Goal: Transaction & Acquisition: Purchase product/service

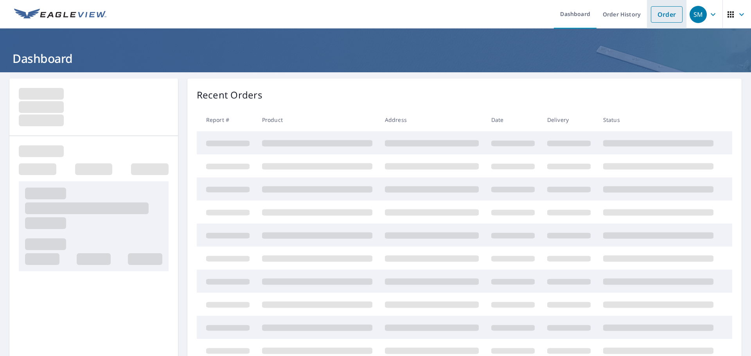
click at [671, 22] on link "Order" at bounding box center [667, 14] width 32 height 16
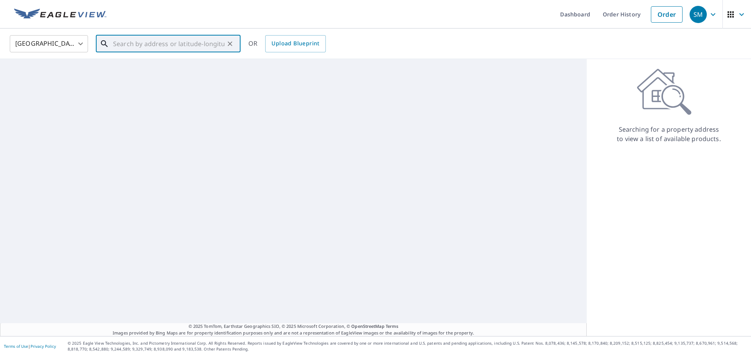
click at [194, 47] on input "text" at bounding box center [169, 44] width 112 height 22
click at [142, 72] on p "[GEOGRAPHIC_DATA]" at bounding box center [173, 75] width 123 height 8
type input "[STREET_ADDRESS]"
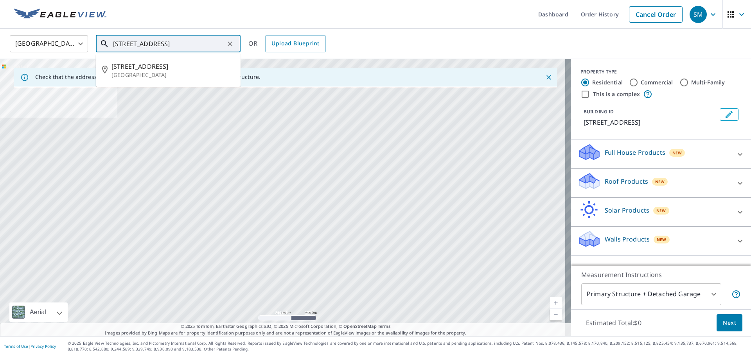
click at [196, 47] on input "[STREET_ADDRESS]" at bounding box center [169, 44] width 112 height 22
click at [171, 76] on p "[GEOGRAPHIC_DATA]" at bounding box center [173, 75] width 123 height 8
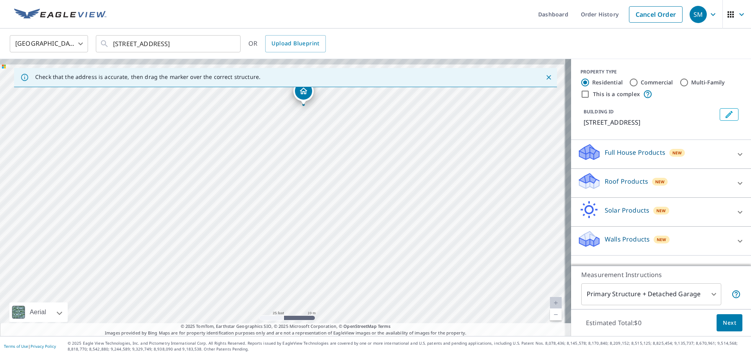
drag, startPoint x: 304, startPoint y: 158, endPoint x: 296, endPoint y: 202, distance: 44.5
click at [296, 204] on div "[STREET_ADDRESS]" at bounding box center [285, 197] width 571 height 277
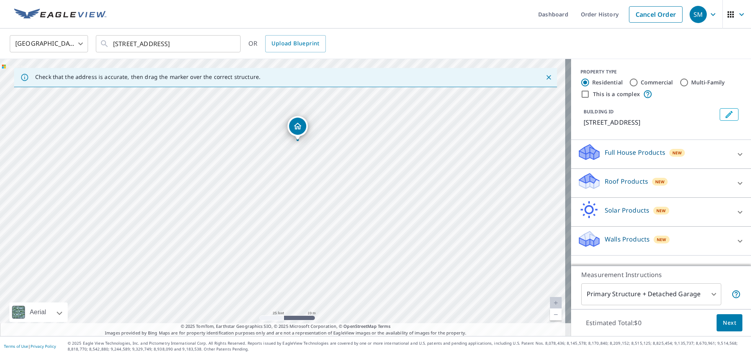
click at [643, 194] on div "Roof Products New" at bounding box center [654, 183] width 153 height 22
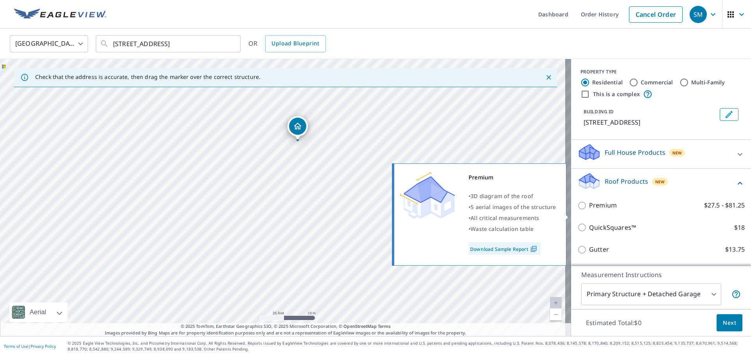
click at [578, 211] on input "Premium $27.5 - $81.25" at bounding box center [584, 205] width 12 height 9
checkbox input "true"
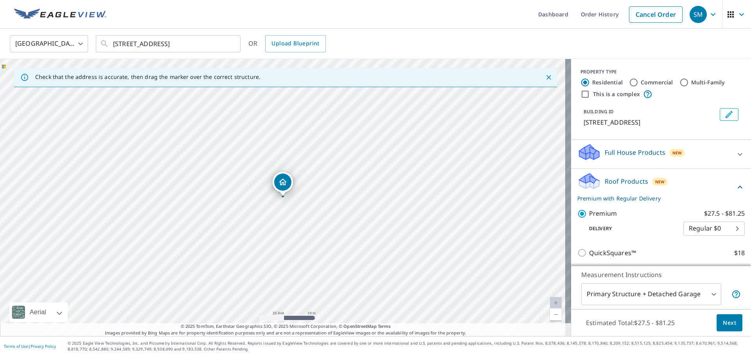
click at [725, 319] on span "Next" at bounding box center [729, 324] width 13 height 10
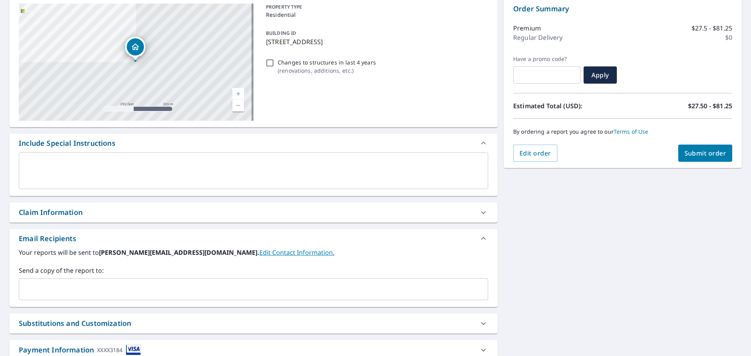
scroll to position [136, 0]
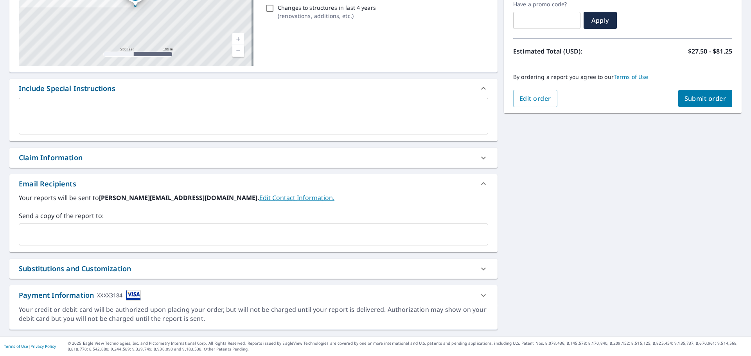
click at [183, 234] on input "text" at bounding box center [247, 234] width 451 height 15
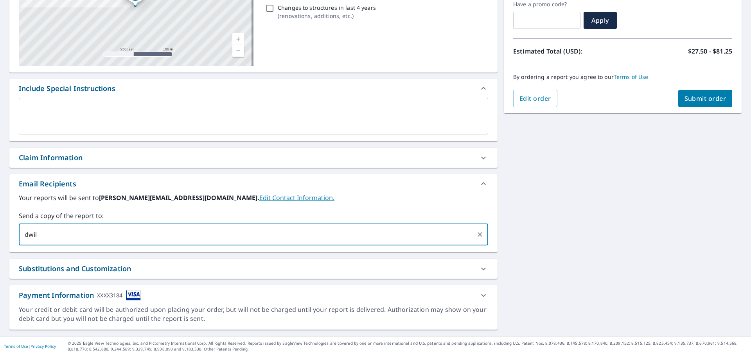
type input "dwilson@ars-roofing.com"
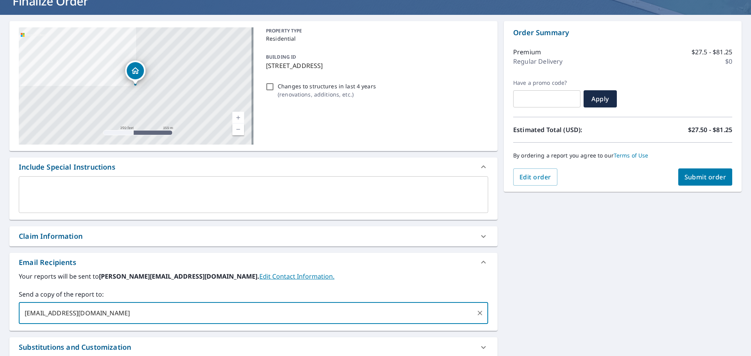
scroll to position [0, 0]
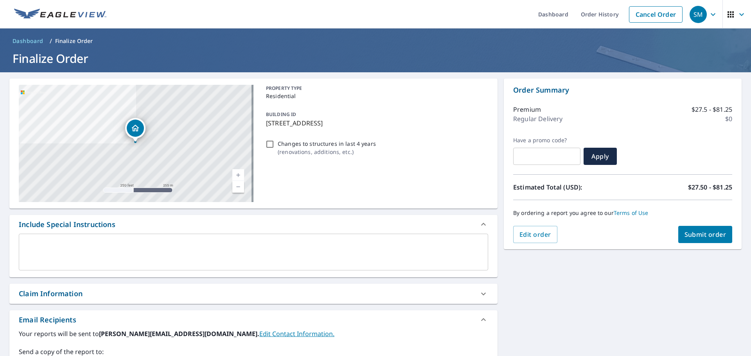
click at [693, 230] on button "Submit order" at bounding box center [706, 234] width 54 height 17
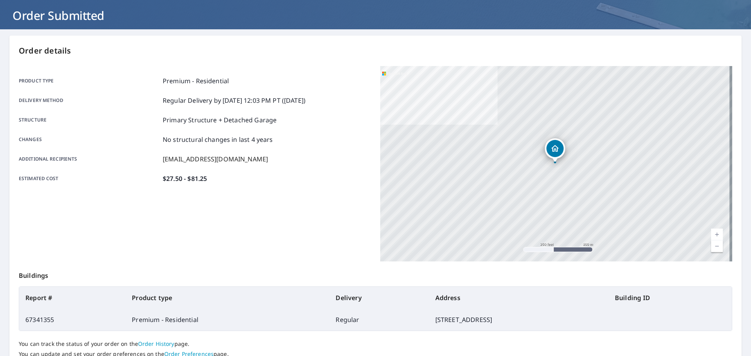
scroll to position [104, 0]
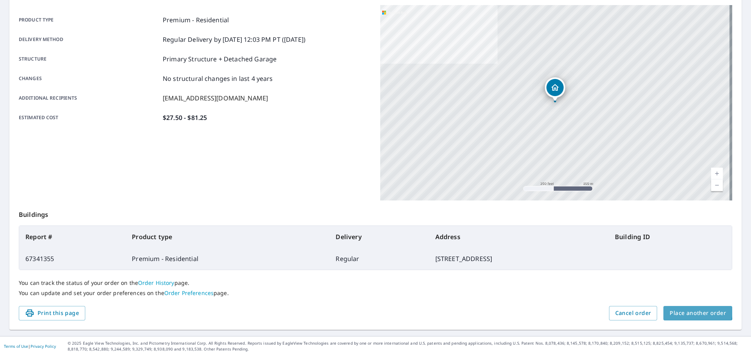
click at [679, 310] on span "Place another order" at bounding box center [698, 314] width 56 height 10
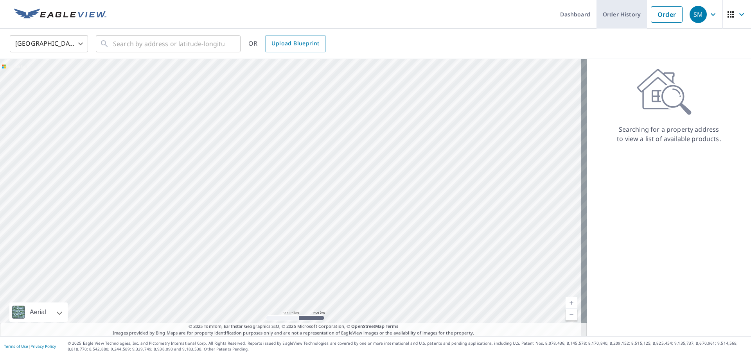
click at [623, 13] on link "Order History" at bounding box center [622, 14] width 50 height 29
